Goal: Information Seeking & Learning: Learn about a topic

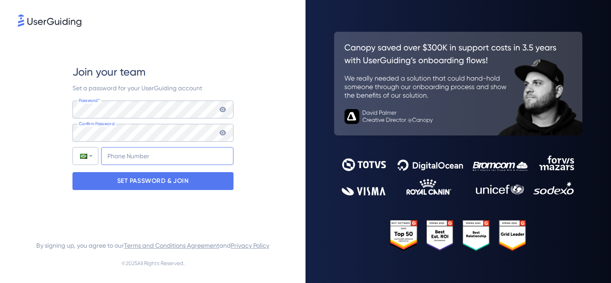
click at [163, 149] on input "+55" at bounding box center [167, 156] width 132 height 18
type input "[PHONE_NUMBER]"
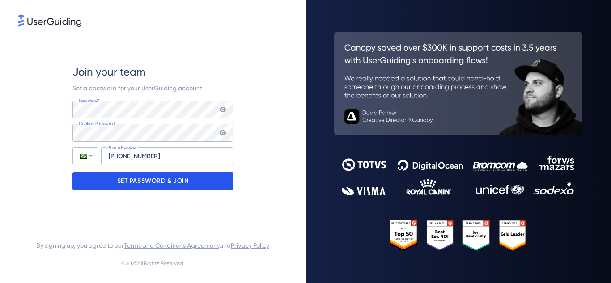
click at [162, 186] on p "SET PASSWORD & JOIN" at bounding box center [153, 181] width 72 height 14
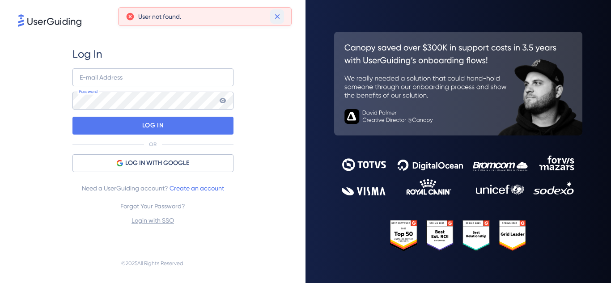
click at [280, 17] on icon at bounding box center [277, 16] width 9 height 9
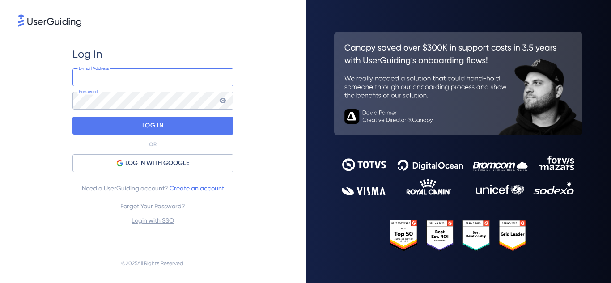
click at [192, 72] on input "email" at bounding box center [152, 77] width 161 height 18
type input "[PERSON_NAME][EMAIL_ADDRESS][DOMAIN_NAME]"
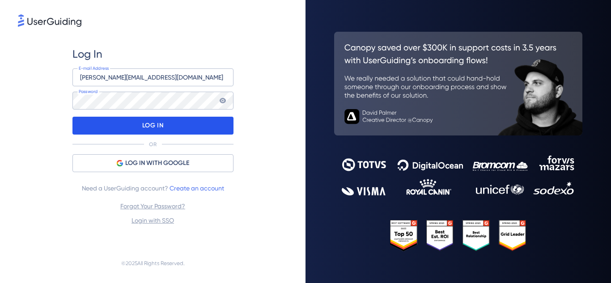
click at [182, 118] on div "LOG IN" at bounding box center [152, 126] width 161 height 18
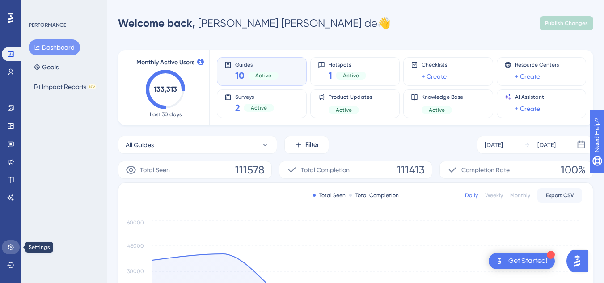
click at [10, 244] on icon at bounding box center [10, 247] width 7 height 7
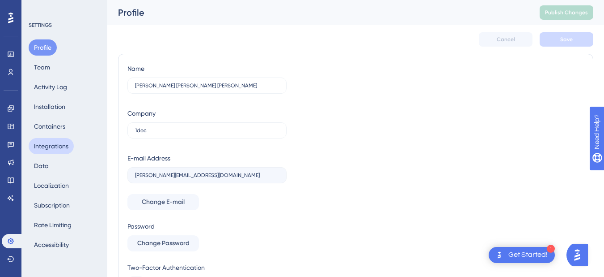
click at [68, 145] on button "Integrations" at bounding box center [51, 146] width 45 height 16
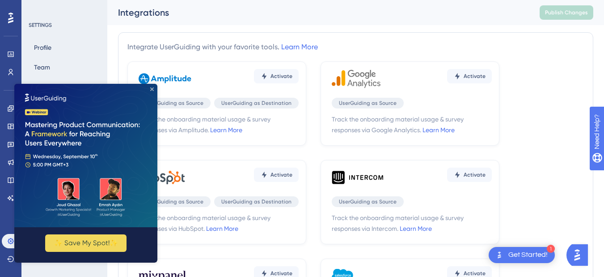
click at [153, 89] on icon "Close Preview" at bounding box center [152, 89] width 4 height 4
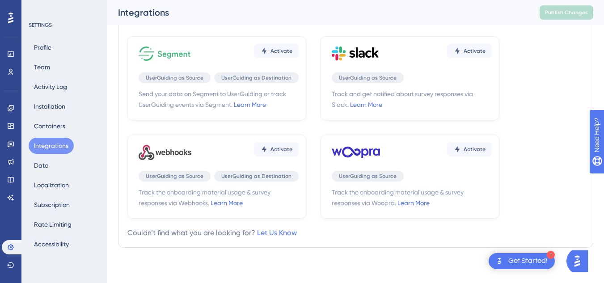
scroll to position [328, 0]
click at [288, 230] on link "Let Us Know" at bounding box center [277, 232] width 40 height 9
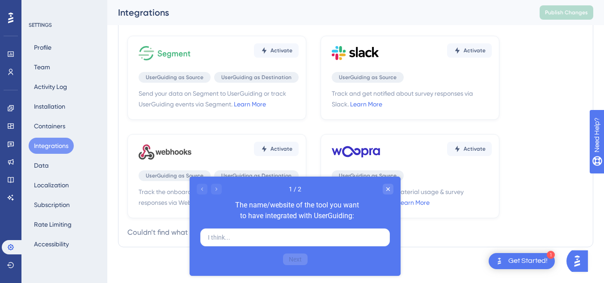
scroll to position [0, 0]
click at [285, 239] on input "text" at bounding box center [295, 238] width 174 height 10
type input "SenseData"
click at [297, 259] on button "Next" at bounding box center [295, 258] width 20 height 9
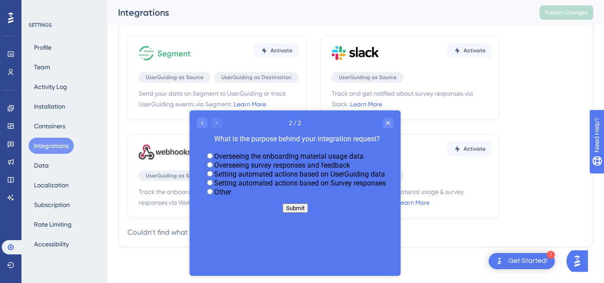
click at [204, 187] on div "Setting automated actions based on Survey responses" at bounding box center [294, 183] width 181 height 9
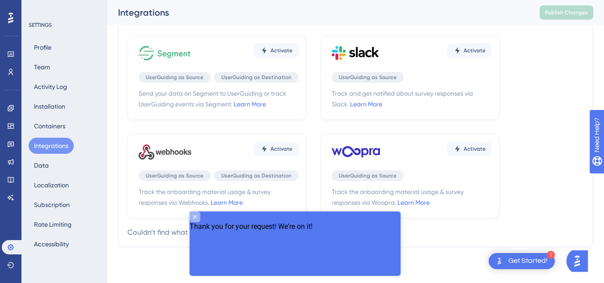
click at [198, 221] on icon "Close survey" at bounding box center [194, 216] width 7 height 7
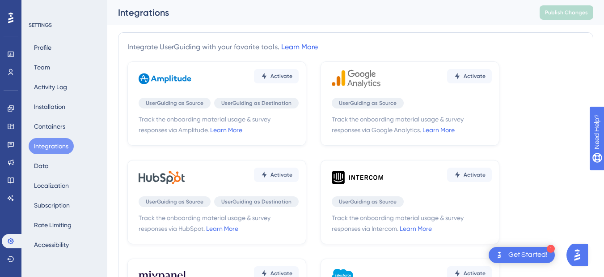
click at [289, 44] on link "Learn More" at bounding box center [299, 47] width 37 height 9
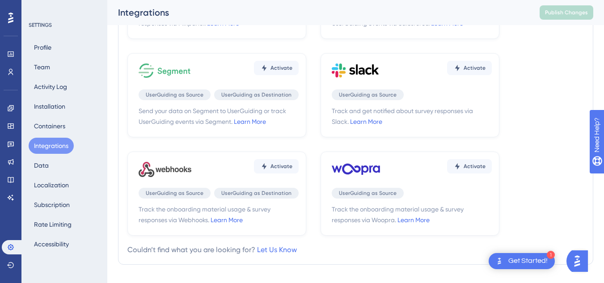
scroll to position [328, 0]
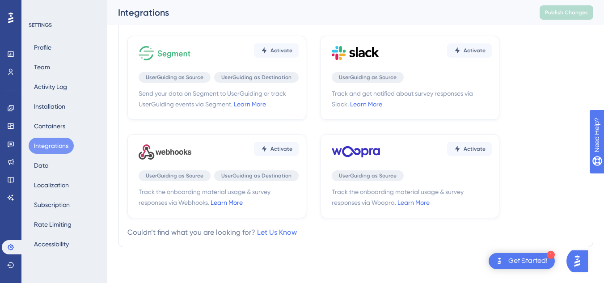
click at [233, 201] on link "Learn More" at bounding box center [227, 202] width 32 height 7
click at [50, 102] on button "Installation" at bounding box center [50, 106] width 42 height 16
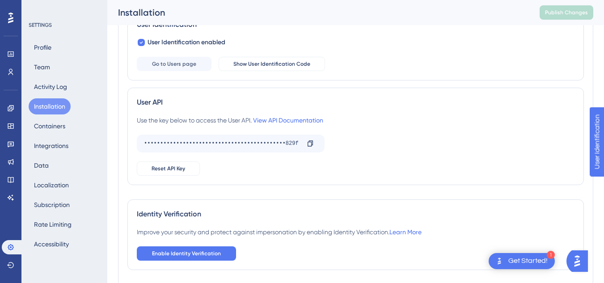
scroll to position [179, 0]
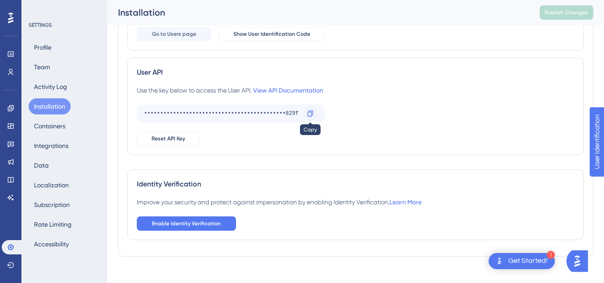
click at [310, 112] on icon at bounding box center [310, 114] width 5 height 6
click at [289, 90] on link "View API Documentation" at bounding box center [288, 90] width 70 height 7
